Goal: Transaction & Acquisition: Purchase product/service

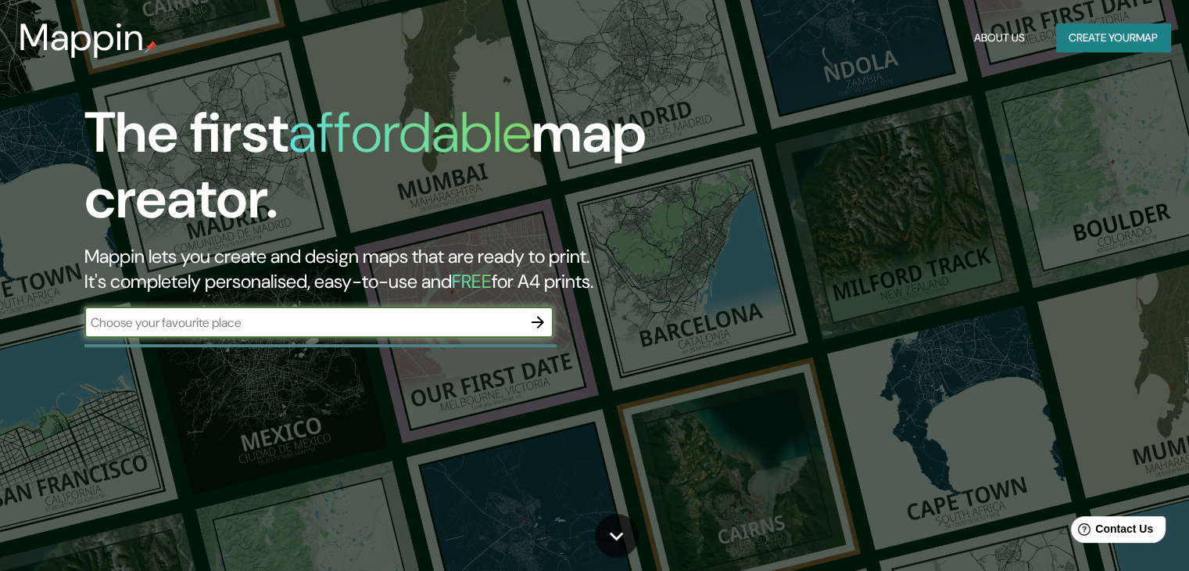
click at [288, 319] on input "text" at bounding box center [303, 323] width 438 height 18
click at [288, 318] on input "text" at bounding box center [303, 323] width 438 height 18
click at [450, 320] on input "text" at bounding box center [303, 323] width 438 height 18
paste input "17.977908, -92.937300"
type input "17.977908, -92.937300"
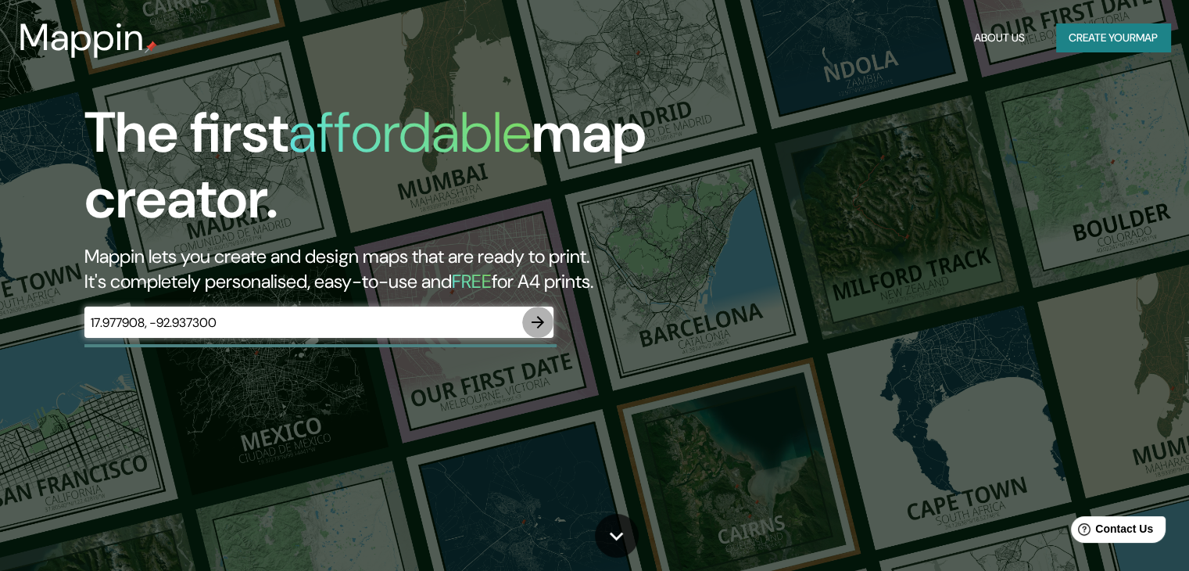
click at [545, 324] on icon "button" at bounding box center [537, 322] width 19 height 19
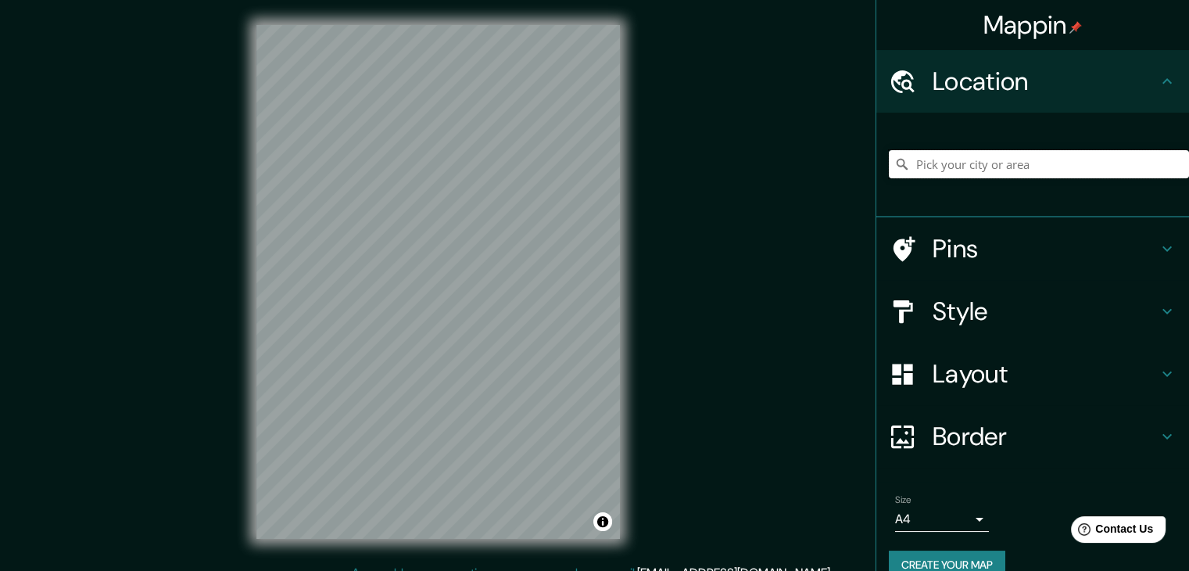
click at [987, 161] on input "Pick your city or area" at bounding box center [1039, 164] width 300 height 28
paste input "17.977908, -92.937300"
type input "17.977908, -92.937300"
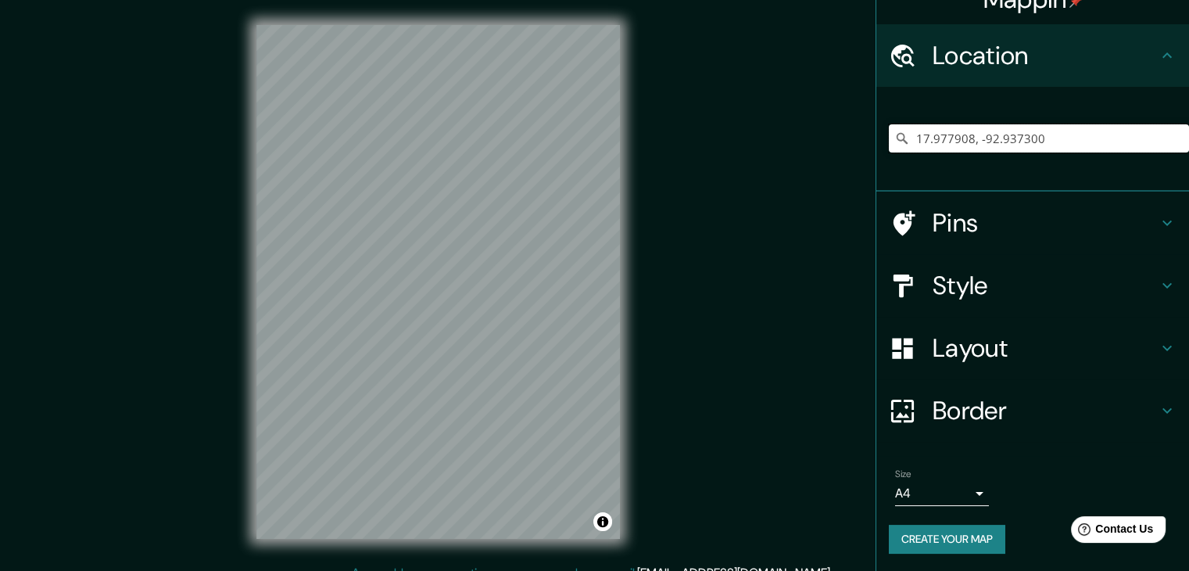
scroll to position [27, 0]
click at [951, 542] on button "Create your map" at bounding box center [947, 538] width 116 height 29
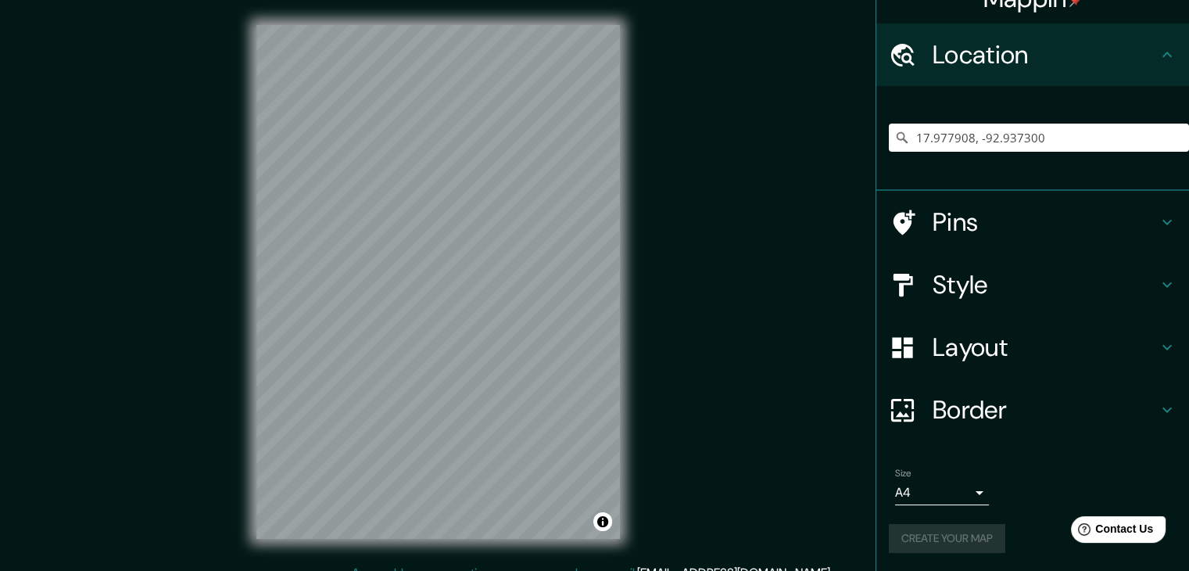
click at [1158, 51] on icon at bounding box center [1167, 54] width 19 height 19
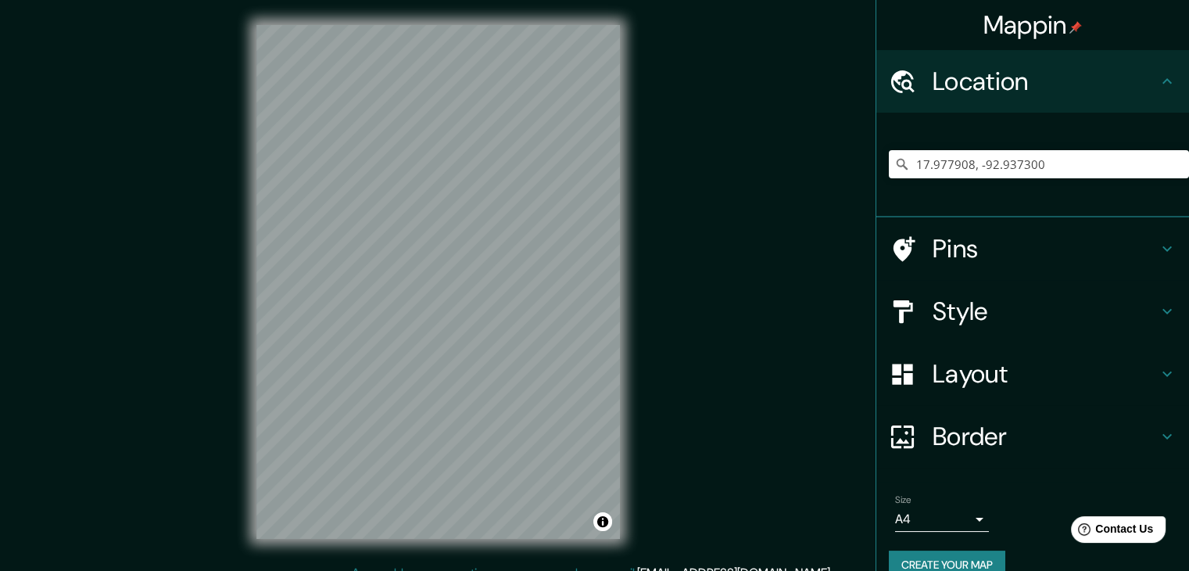
click at [1011, 241] on h4 "Pins" at bounding box center [1045, 248] width 225 height 31
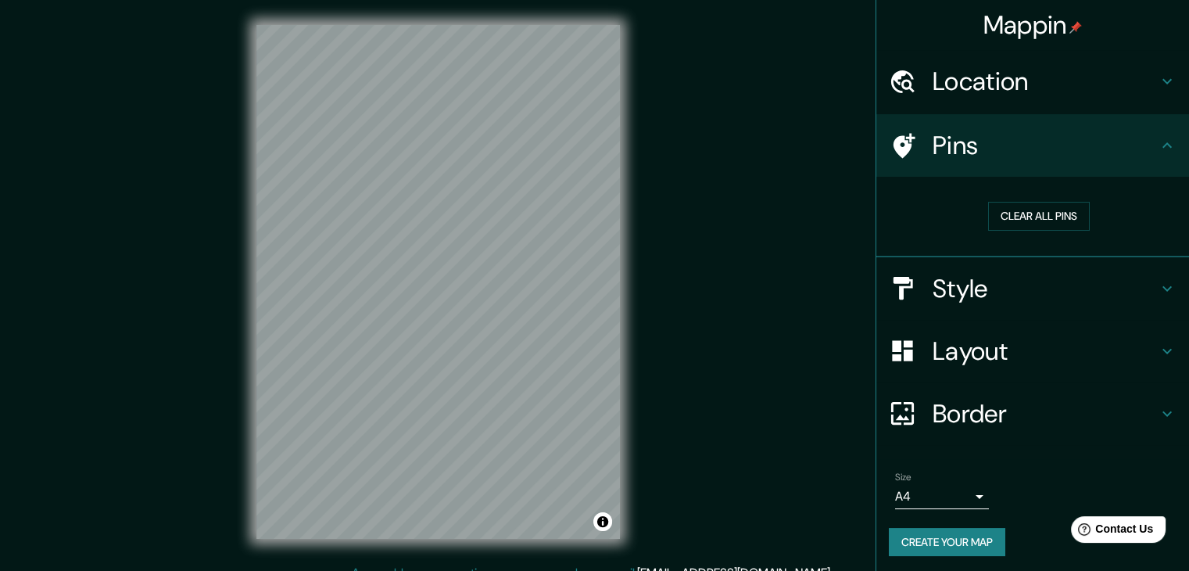
click at [989, 311] on div "Style" at bounding box center [1032, 288] width 313 height 63
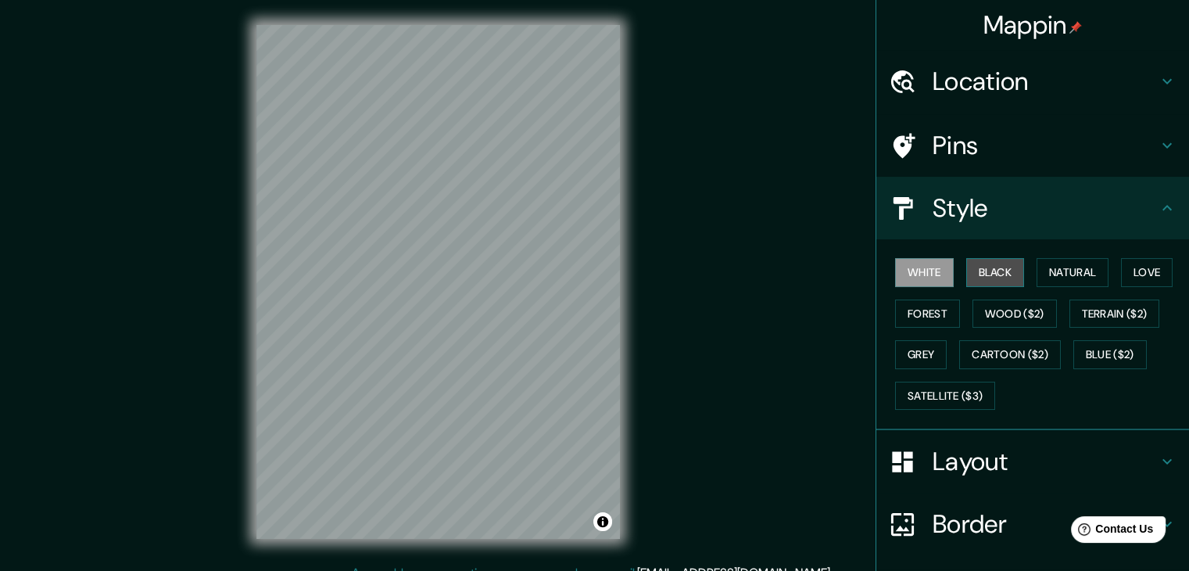
click at [1002, 278] on button "Black" at bounding box center [995, 272] width 59 height 29
click at [994, 307] on button "Wood ($2)" at bounding box center [1015, 313] width 84 height 29
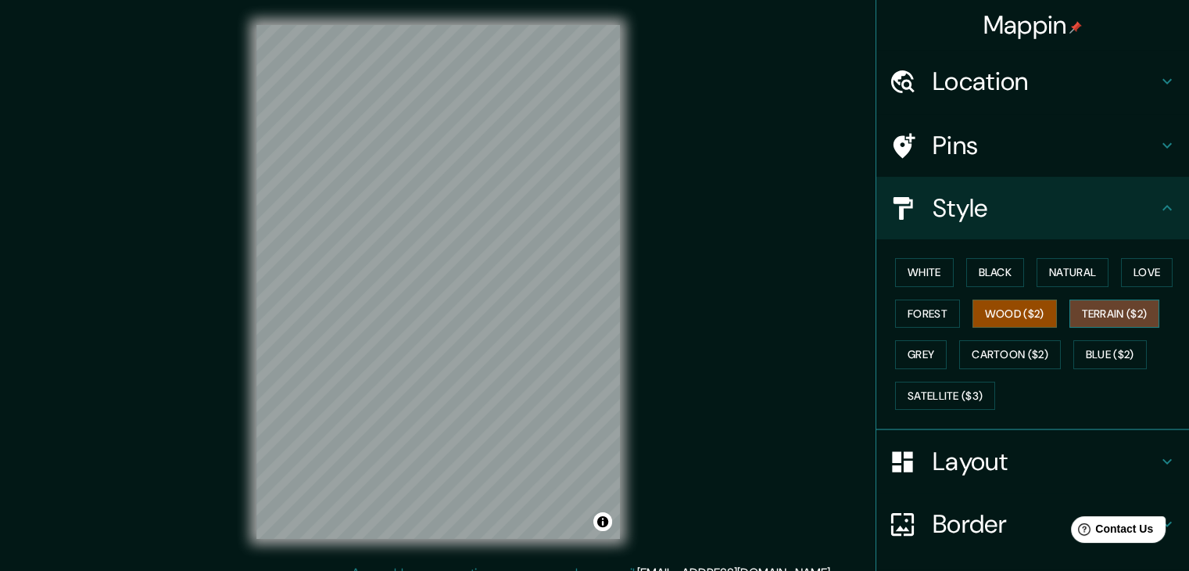
click at [1093, 299] on button "Terrain ($2)" at bounding box center [1115, 313] width 91 height 29
click at [1085, 270] on button "Natural" at bounding box center [1073, 272] width 72 height 29
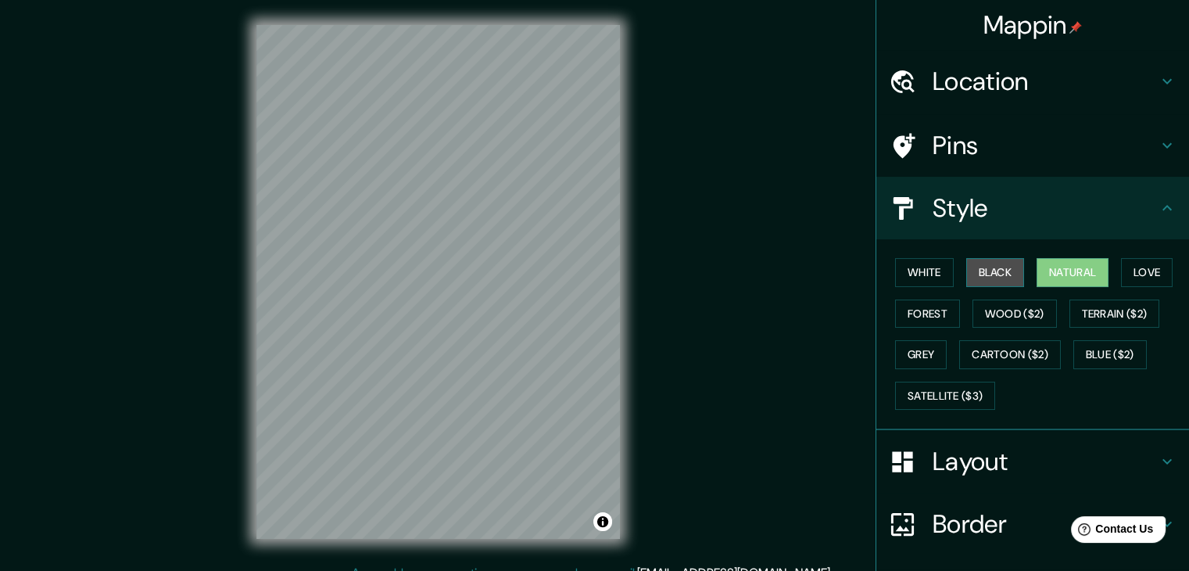
click at [992, 269] on button "Black" at bounding box center [995, 272] width 59 height 29
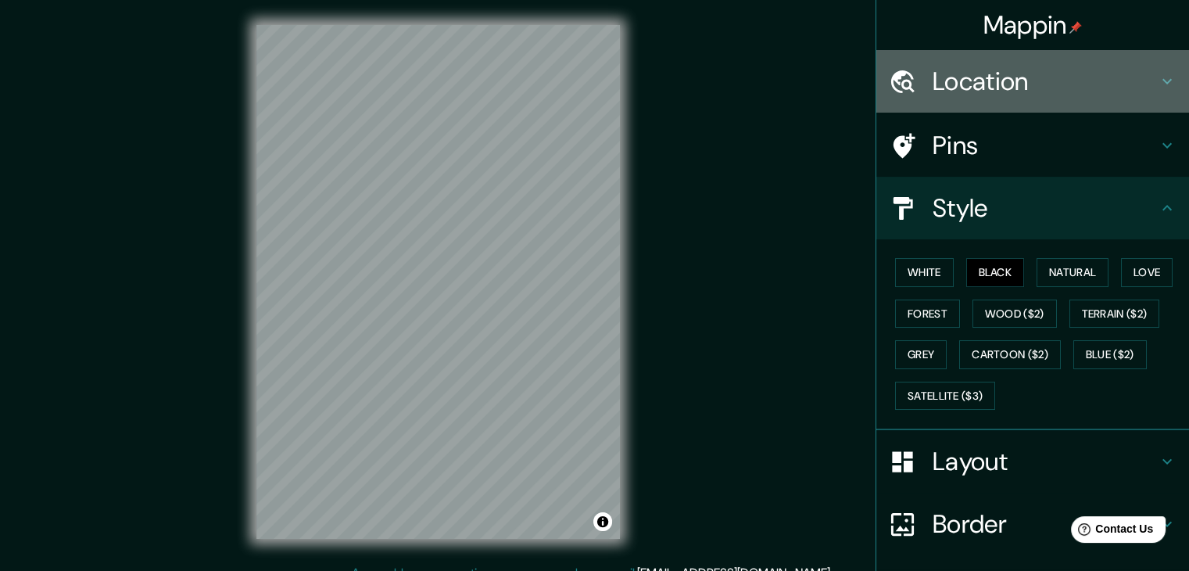
click at [1032, 59] on div "Location" at bounding box center [1032, 81] width 313 height 63
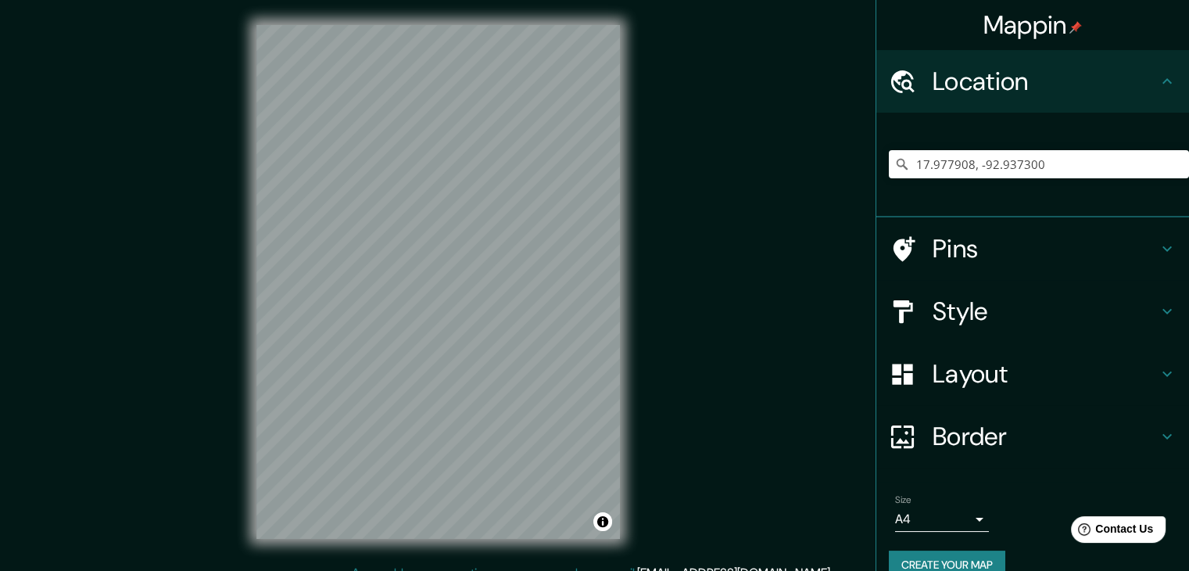
click at [981, 260] on h4 "Pins" at bounding box center [1045, 248] width 225 height 31
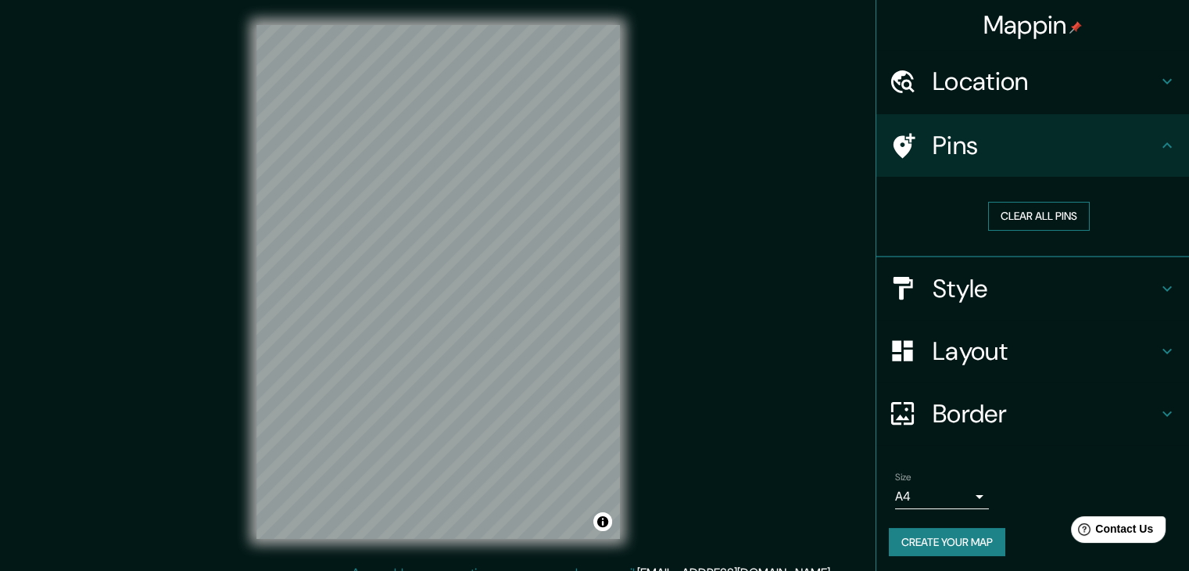
click at [1023, 219] on button "Clear all pins" at bounding box center [1039, 216] width 102 height 29
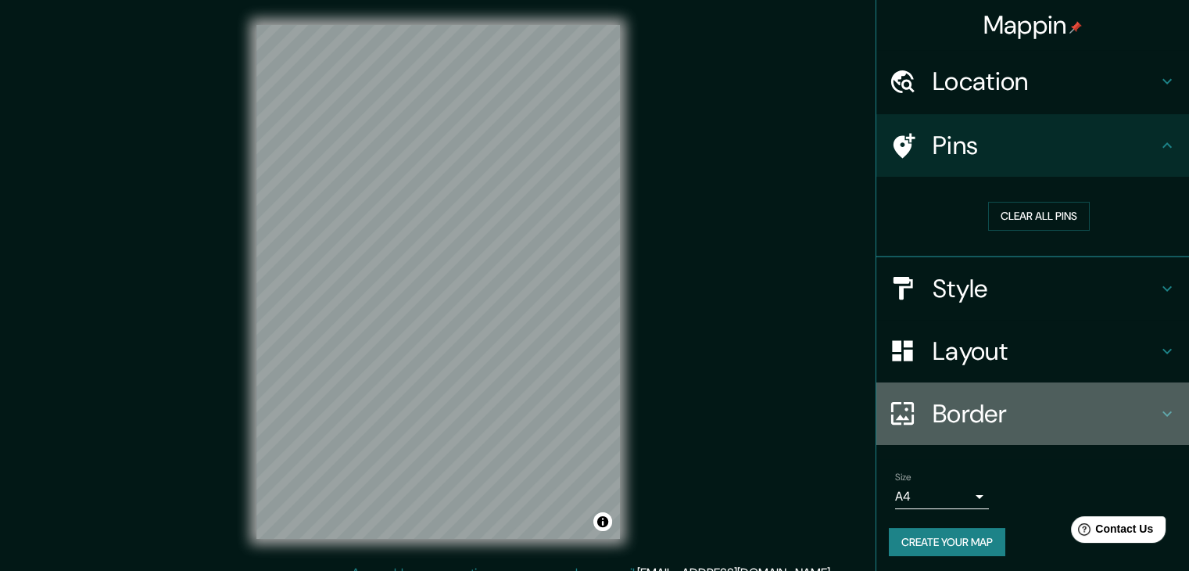
click at [969, 414] on h4 "Border" at bounding box center [1045, 413] width 225 height 31
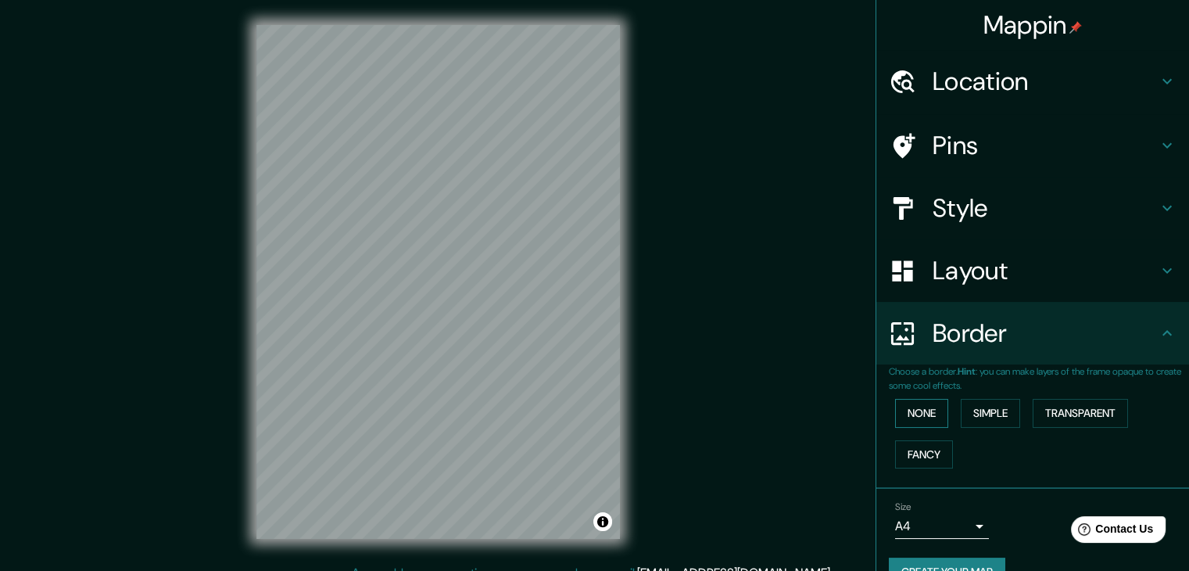
click at [918, 410] on button "None" at bounding box center [921, 413] width 53 height 29
click at [978, 414] on button "Simple" at bounding box center [990, 413] width 59 height 29
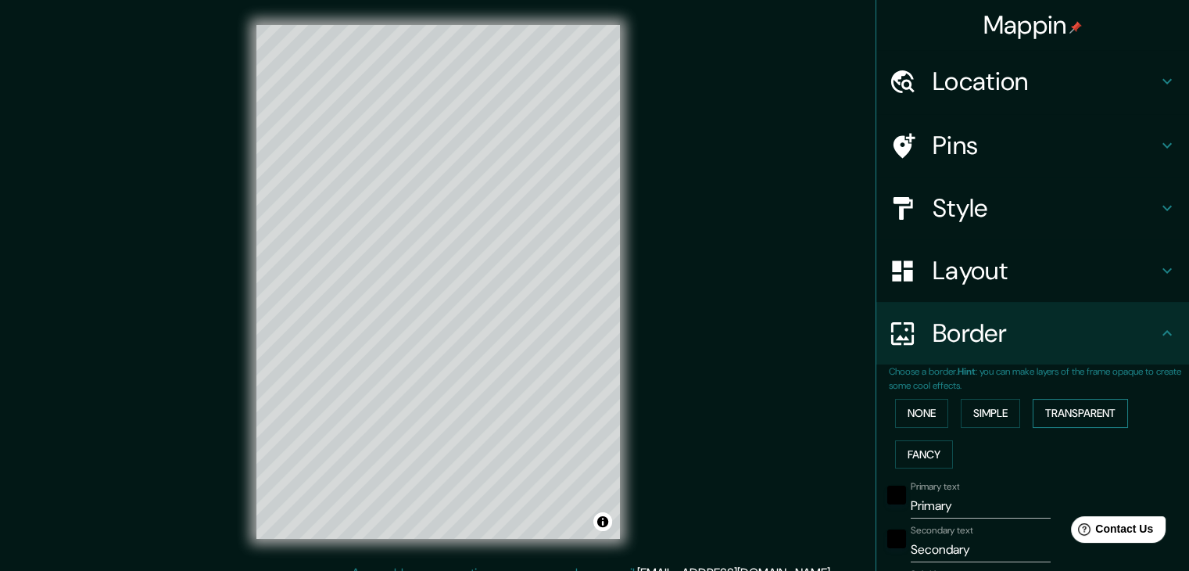
click at [1045, 416] on button "Transparent" at bounding box center [1080, 413] width 95 height 29
click at [915, 410] on button "None" at bounding box center [921, 413] width 53 height 29
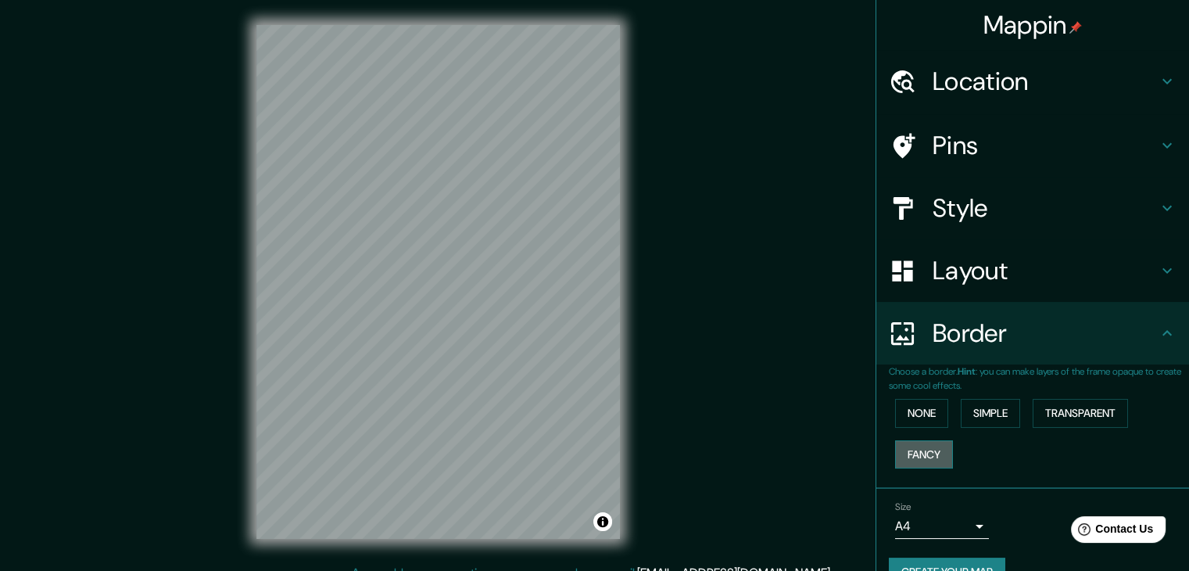
click at [908, 457] on button "Fancy" at bounding box center [924, 454] width 58 height 29
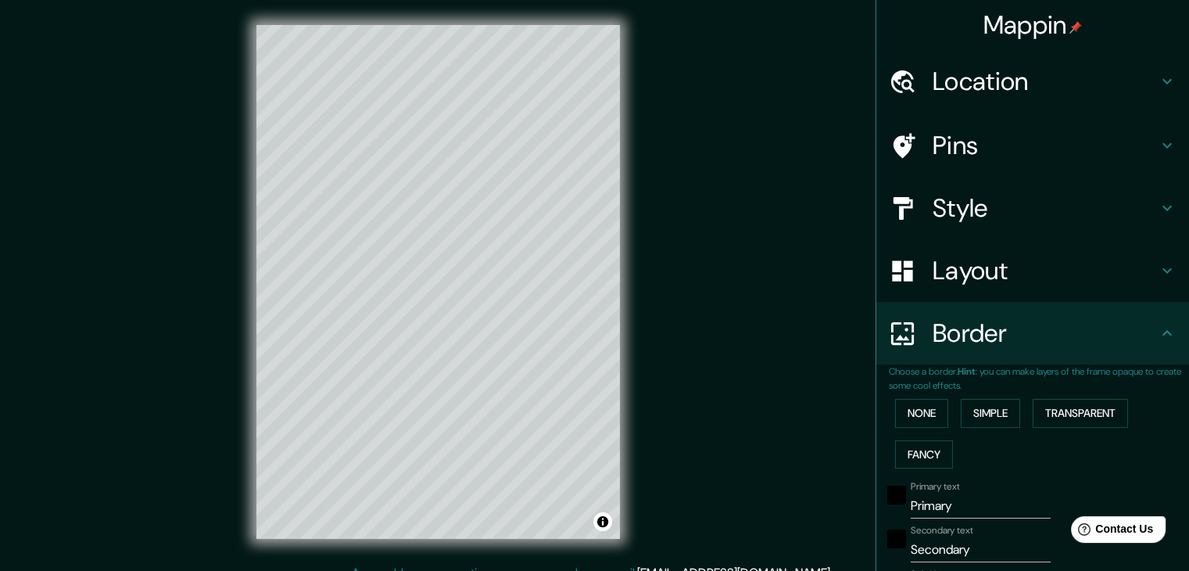
click at [907, 426] on button "None" at bounding box center [921, 413] width 53 height 29
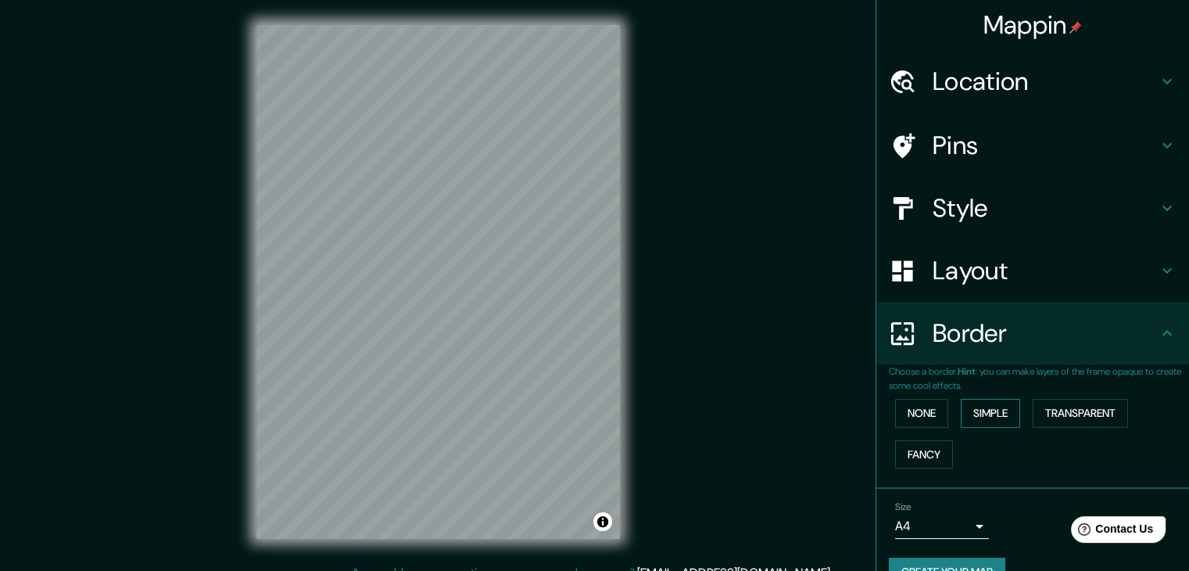
click at [985, 413] on button "Simple" at bounding box center [990, 413] width 59 height 29
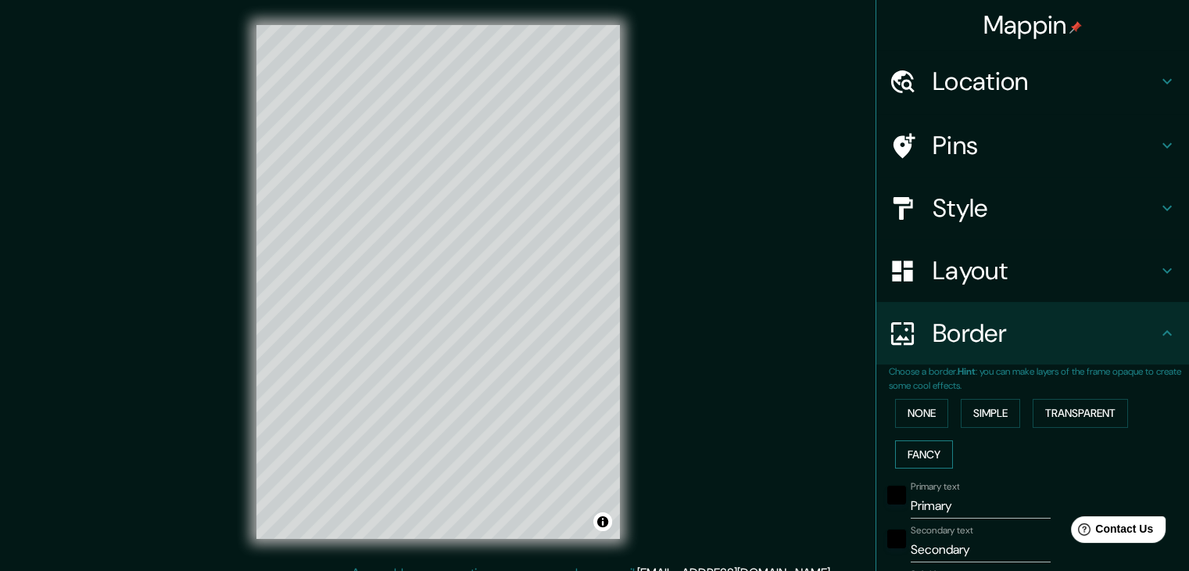
click at [935, 450] on button "Fancy" at bounding box center [924, 454] width 58 height 29
click at [916, 425] on button "None" at bounding box center [921, 413] width 53 height 29
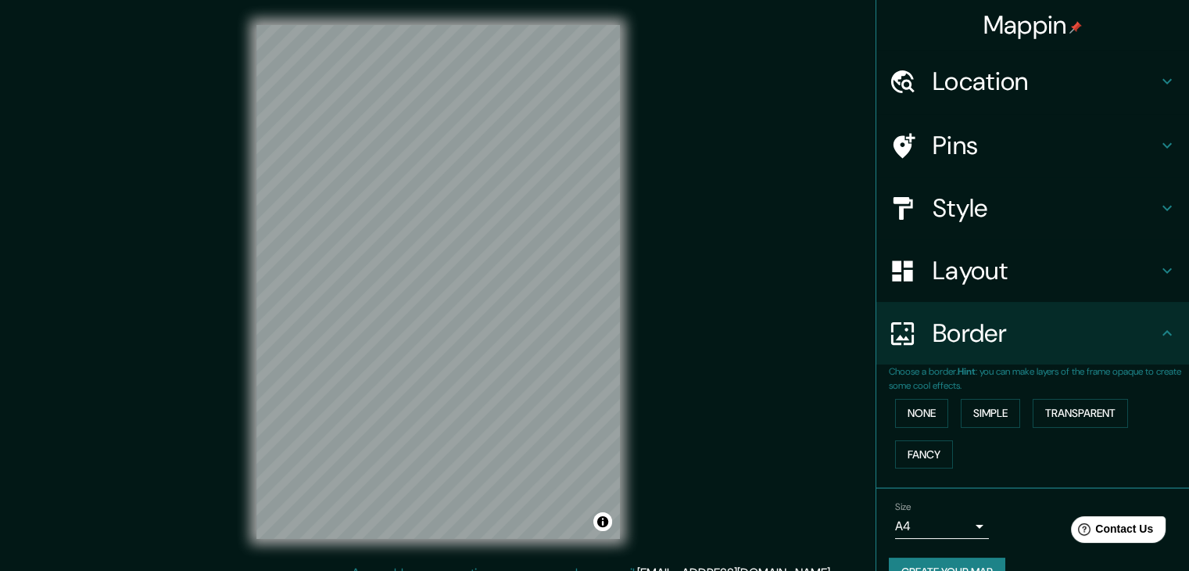
click at [1063, 95] on h4 "Location" at bounding box center [1045, 81] width 225 height 31
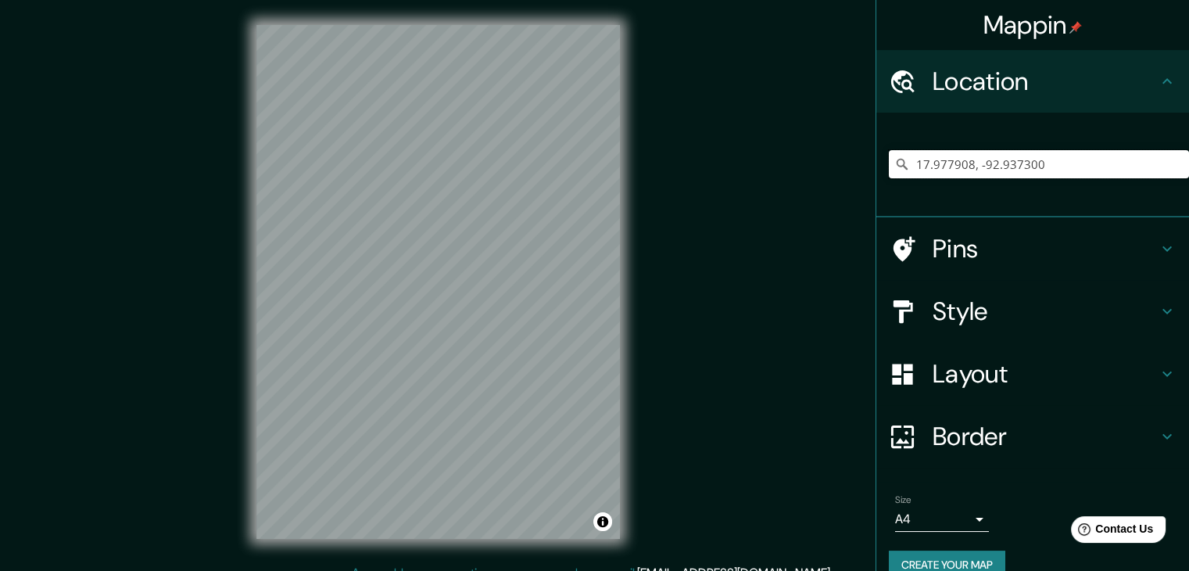
click at [1045, 170] on input "17.977908, -92.937300" at bounding box center [1039, 164] width 300 height 28
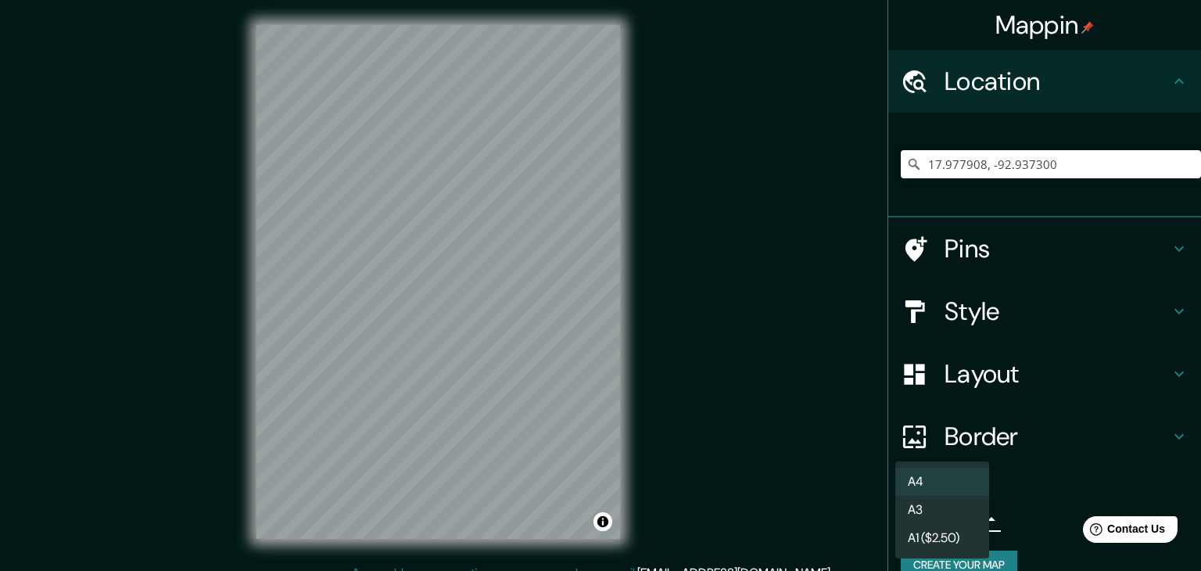
click at [967, 520] on body "Mappin Location 17.977908, -92.937300 Pins Style Layout Border Choose a border.…" at bounding box center [600, 285] width 1201 height 571
click at [962, 516] on li "A3" at bounding box center [942, 510] width 94 height 28
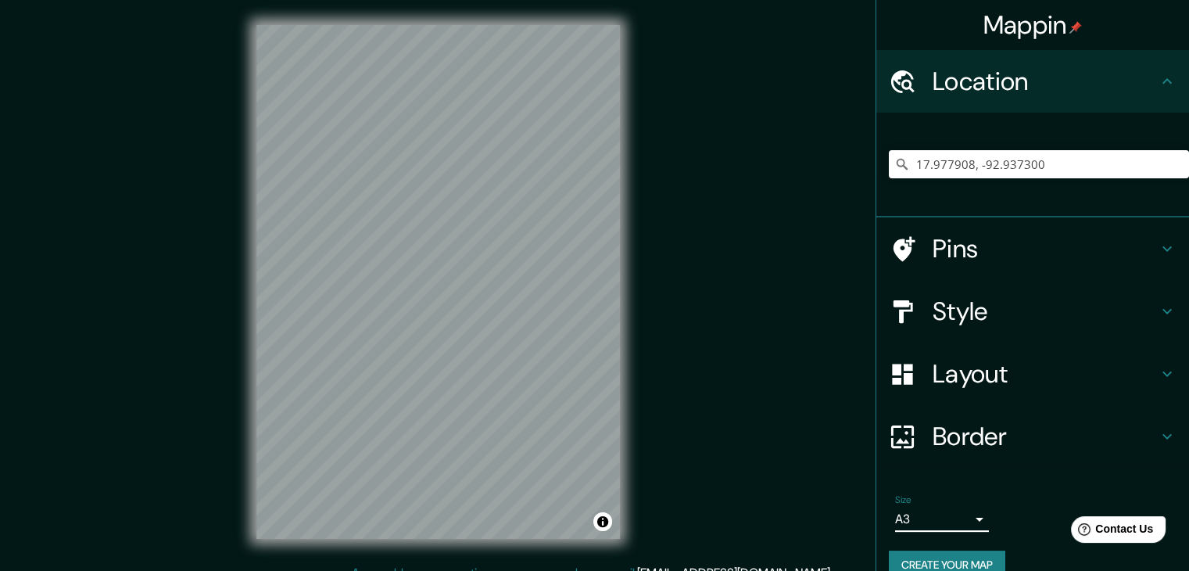
click at [951, 556] on button "Create your map" at bounding box center [947, 564] width 116 height 29
click at [1036, 164] on input "17.977908, -92.937300" at bounding box center [1039, 164] width 300 height 28
click at [622, 184] on div "© Mapbox © OpenStreetMap Improve this map" at bounding box center [438, 282] width 414 height 564
click at [948, 95] on h4 "Location" at bounding box center [1045, 81] width 225 height 31
drag, startPoint x: 1049, startPoint y: 167, endPoint x: 866, endPoint y: 210, distance: 187.9
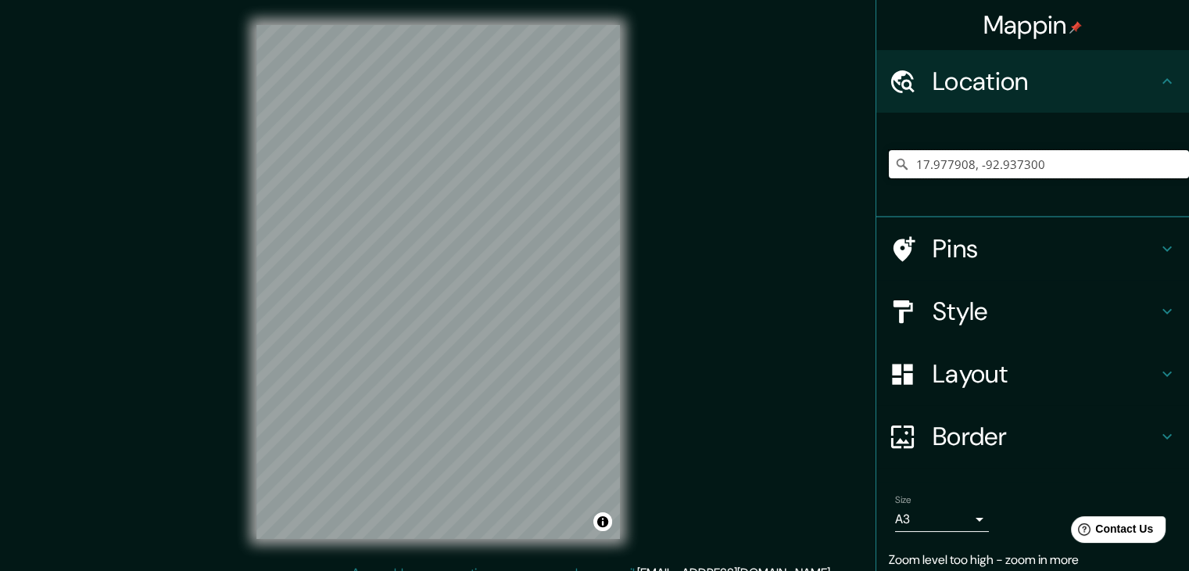
click at [876, 210] on div "17.977908, -92.937300" at bounding box center [1032, 165] width 313 height 105
type input "v"
click at [1009, 169] on input "Tabasco, México" at bounding box center [1039, 164] width 300 height 28
drag, startPoint x: 971, startPoint y: 181, endPoint x: 866, endPoint y: 187, distance: 104.9
click at [876, 185] on div "Tabasco, México Tabasco México Tabasco Zacatecas, México Tabasalu Condado de Ha…" at bounding box center [1032, 165] width 313 height 105
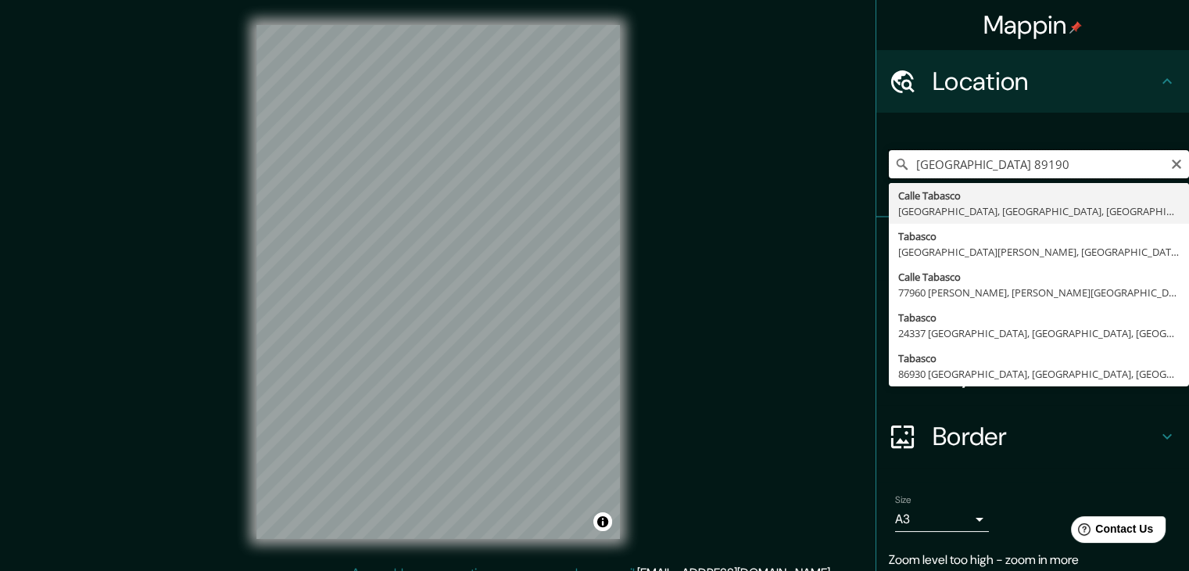
click at [1044, 167] on input "villa hermosa tabasco 89190" at bounding box center [1039, 164] width 300 height 28
type input "Villahermosa, Tabasco, 86190, México"
